Goal: Information Seeking & Learning: Learn about a topic

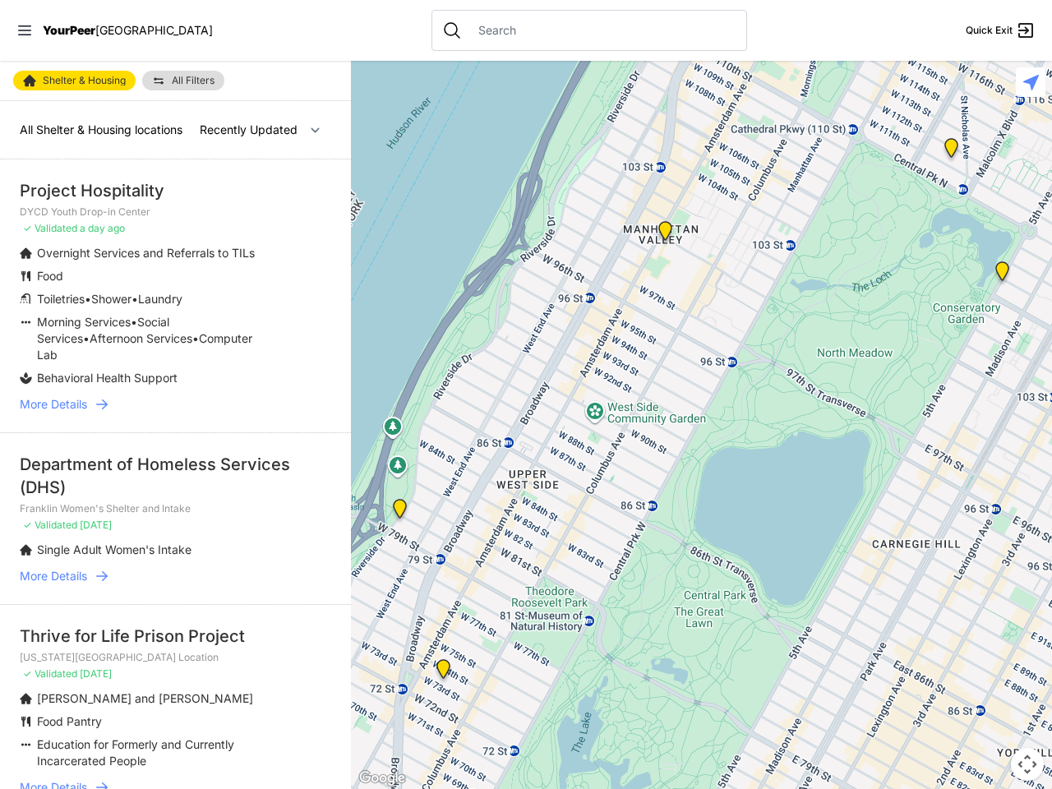
click at [25, 30] on icon at bounding box center [24, 30] width 13 height 10
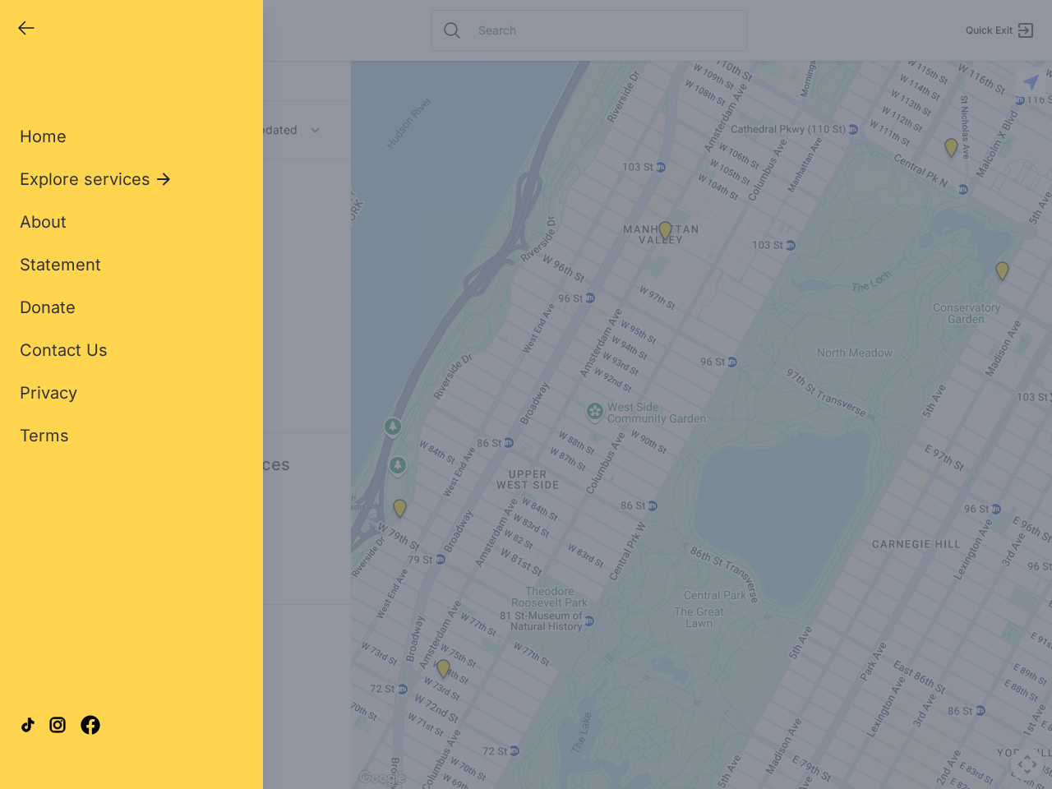
click at [701, 425] on div "Close panel YourPeer [GEOGRAPHIC_DATA] Quick Exit Single Adult Families Soup Ki…" at bounding box center [526, 394] width 1052 height 789
click at [400, 512] on div "Close panel YourPeer [GEOGRAPHIC_DATA] Quick Exit Single Adult Families Soup Ki…" at bounding box center [526, 394] width 1052 height 789
click at [443, 673] on div "Close panel YourPeer [GEOGRAPHIC_DATA] Quick Exit Single Adult Families Soup Ki…" at bounding box center [526, 394] width 1052 height 789
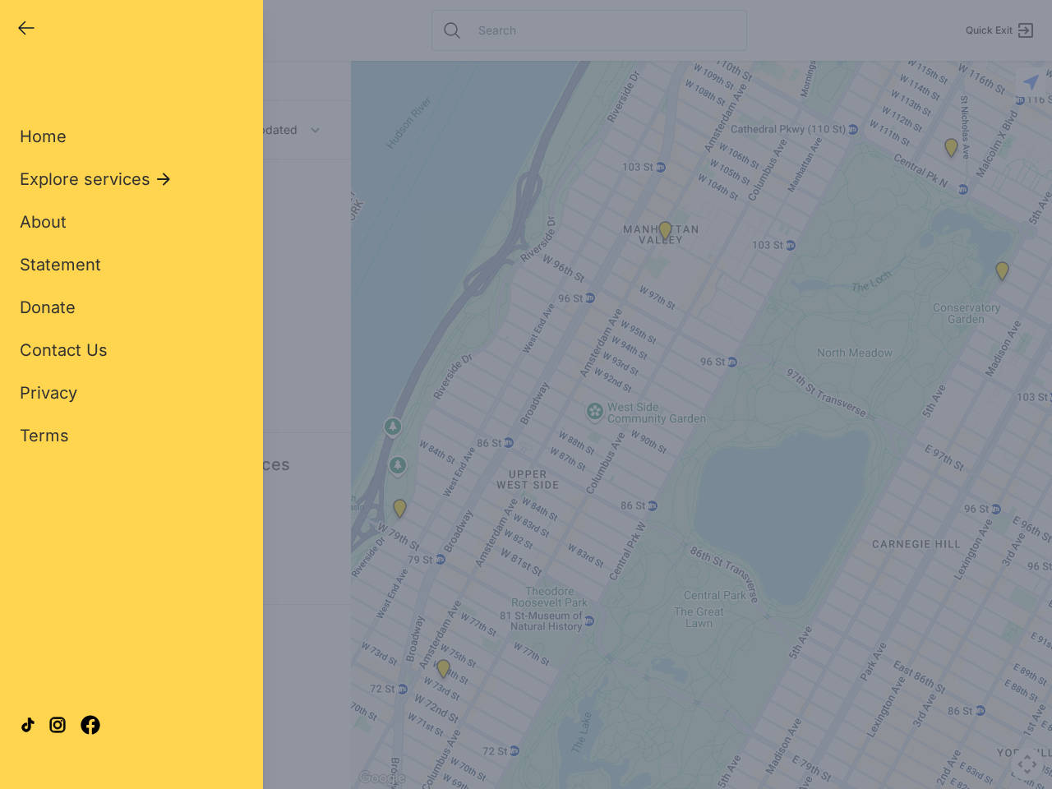
click at [665, 234] on div "Close panel YourPeer [GEOGRAPHIC_DATA] Quick Exit Single Adult Families Soup Ki…" at bounding box center [526, 394] width 1052 height 789
click at [1002, 275] on div "Close panel YourPeer [GEOGRAPHIC_DATA] Quick Exit Single Adult Families Soup Ki…" at bounding box center [526, 394] width 1052 height 789
click at [951, 151] on div "Close panel YourPeer [GEOGRAPHIC_DATA] Quick Exit Single Adult Families Soup Ki…" at bounding box center [526, 394] width 1052 height 789
click at [1028, 765] on div "Close panel YourPeer [GEOGRAPHIC_DATA] Quick Exit Single Adult Families Soup Ki…" at bounding box center [526, 394] width 1052 height 789
